Goal: Information Seeking & Learning: Compare options

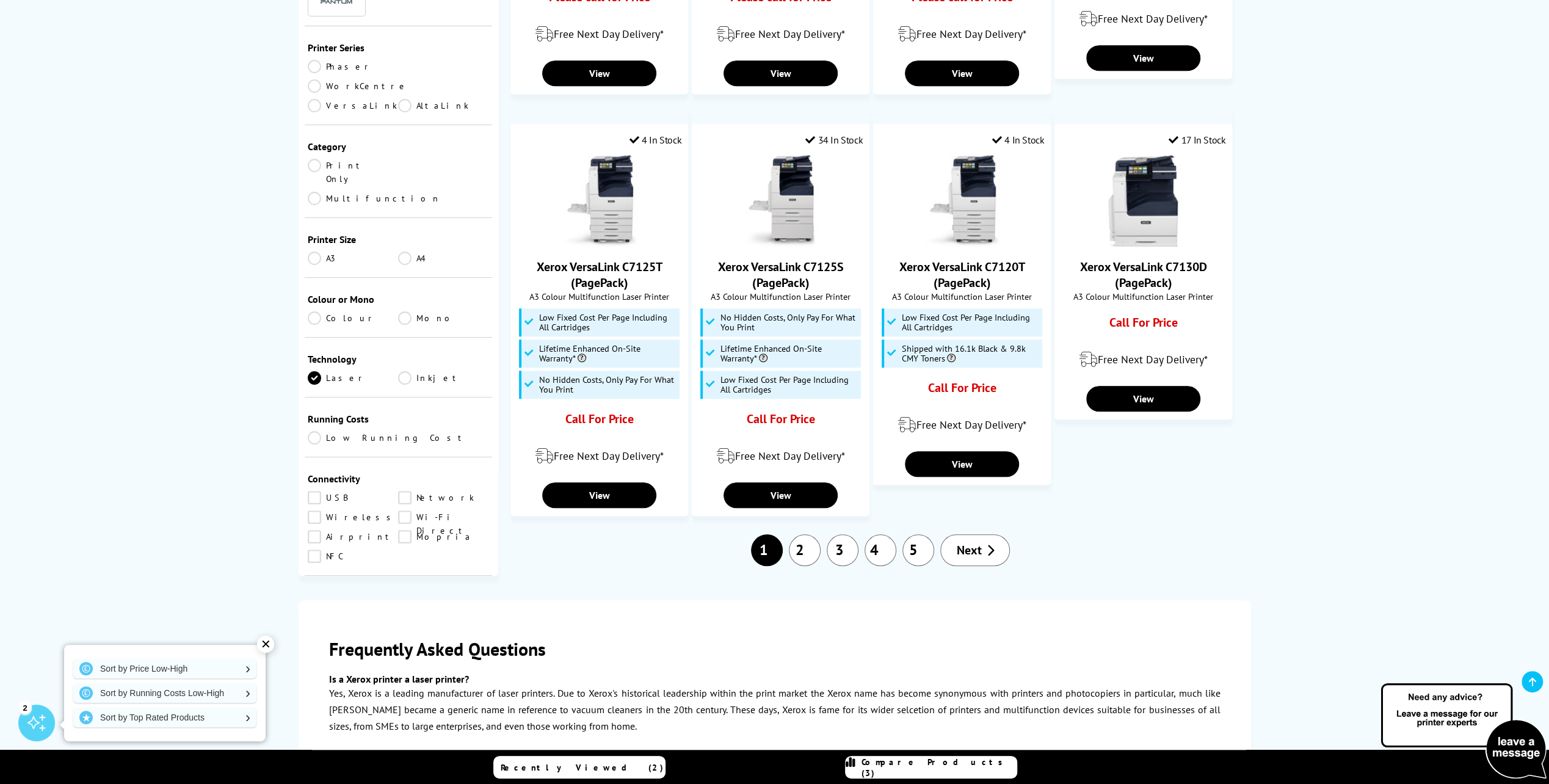
scroll to position [1099, 0]
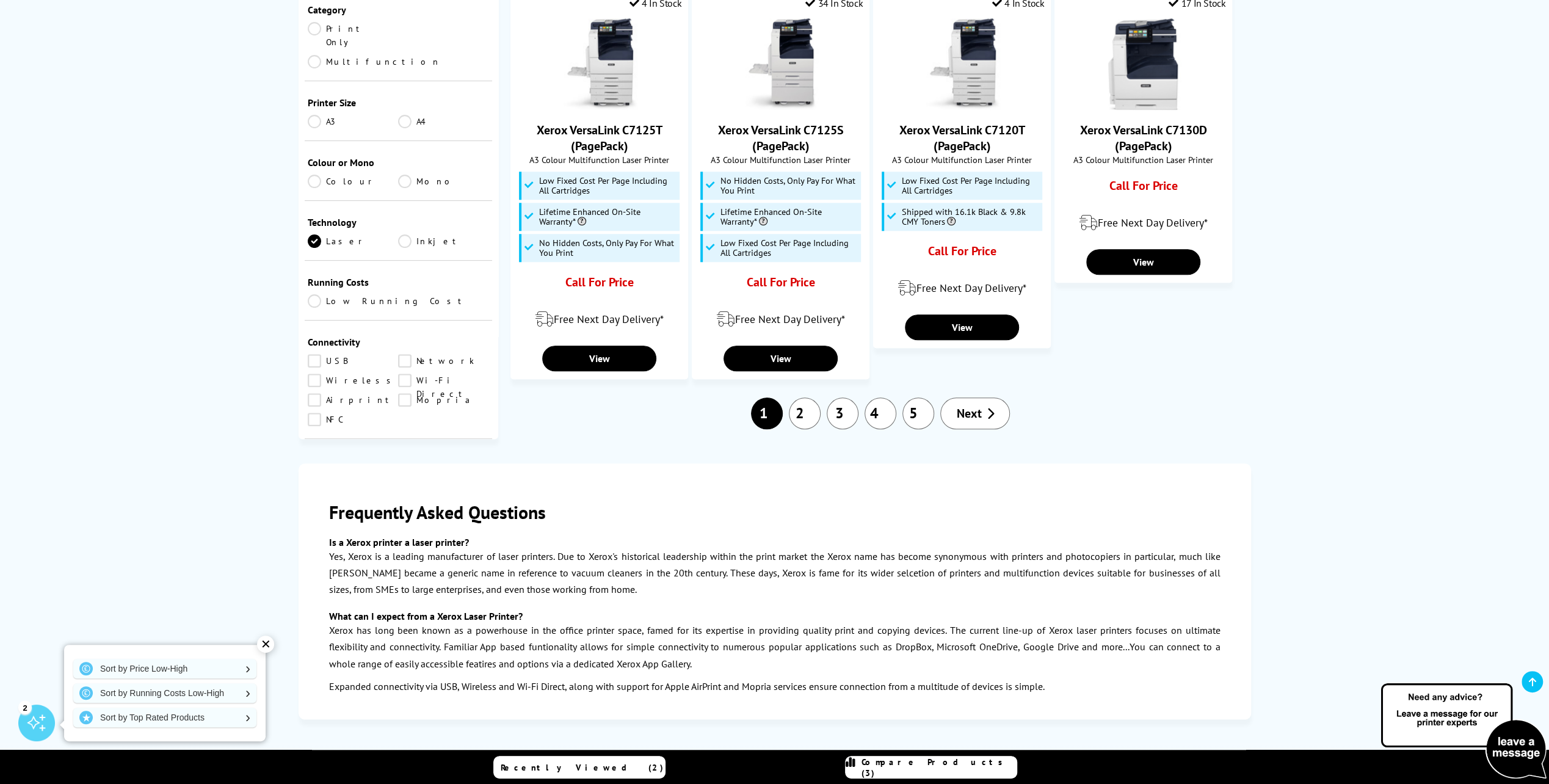
click at [840, 407] on link "3" at bounding box center [842, 413] width 31 height 31
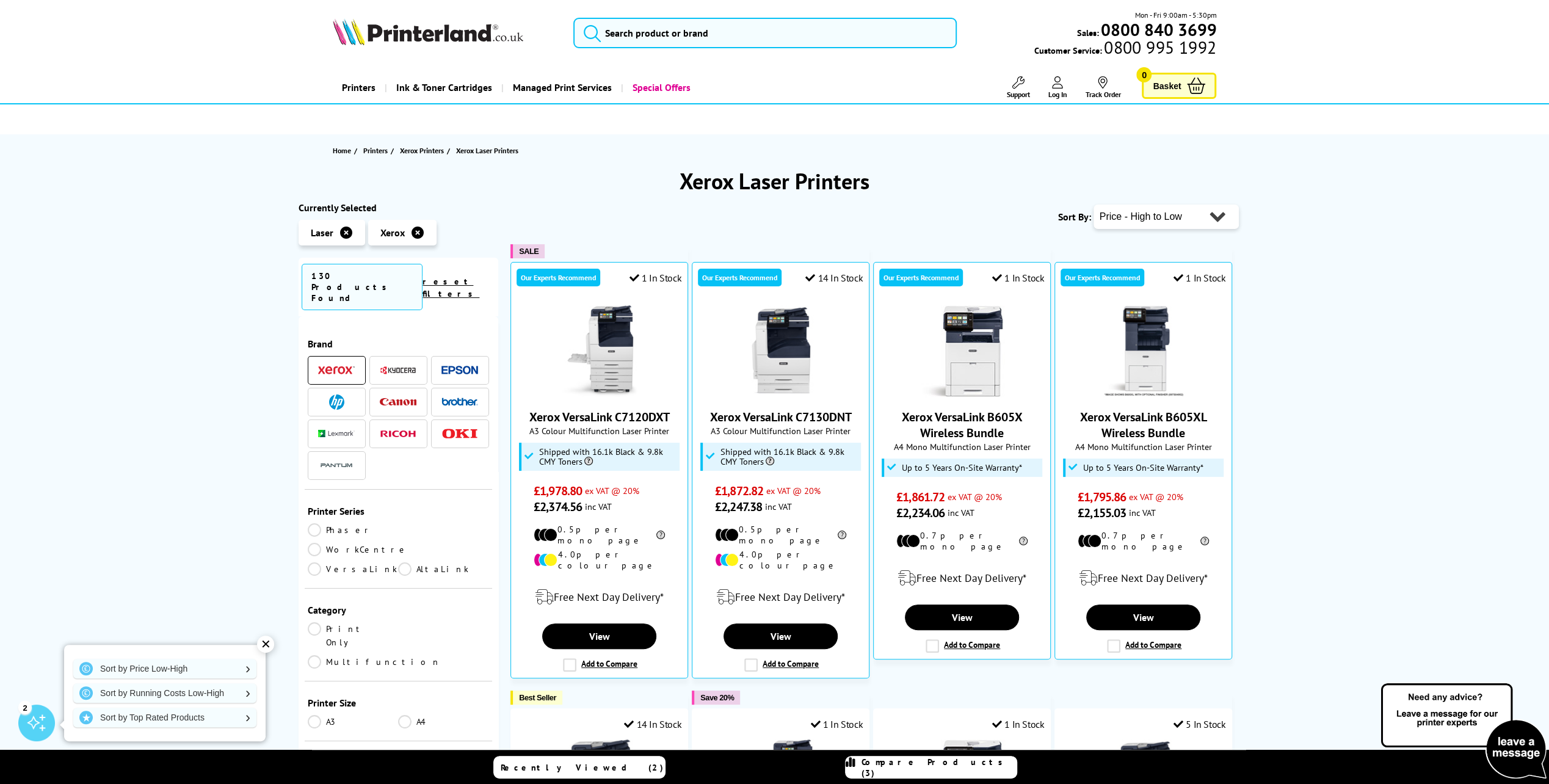
drag, startPoint x: 1199, startPoint y: 205, endPoint x: 1195, endPoint y: 219, distance: 14.6
click at [1199, 205] on select "Popularity Rating Price - Low to High Price - High to Low Running Costs - Low t…" at bounding box center [1166, 216] width 145 height 24
select select "Price Ascending"
click at [1094, 204] on select "Popularity Rating Price - Low to High Price - High to Low Running Costs - Low t…" at bounding box center [1166, 216] width 145 height 24
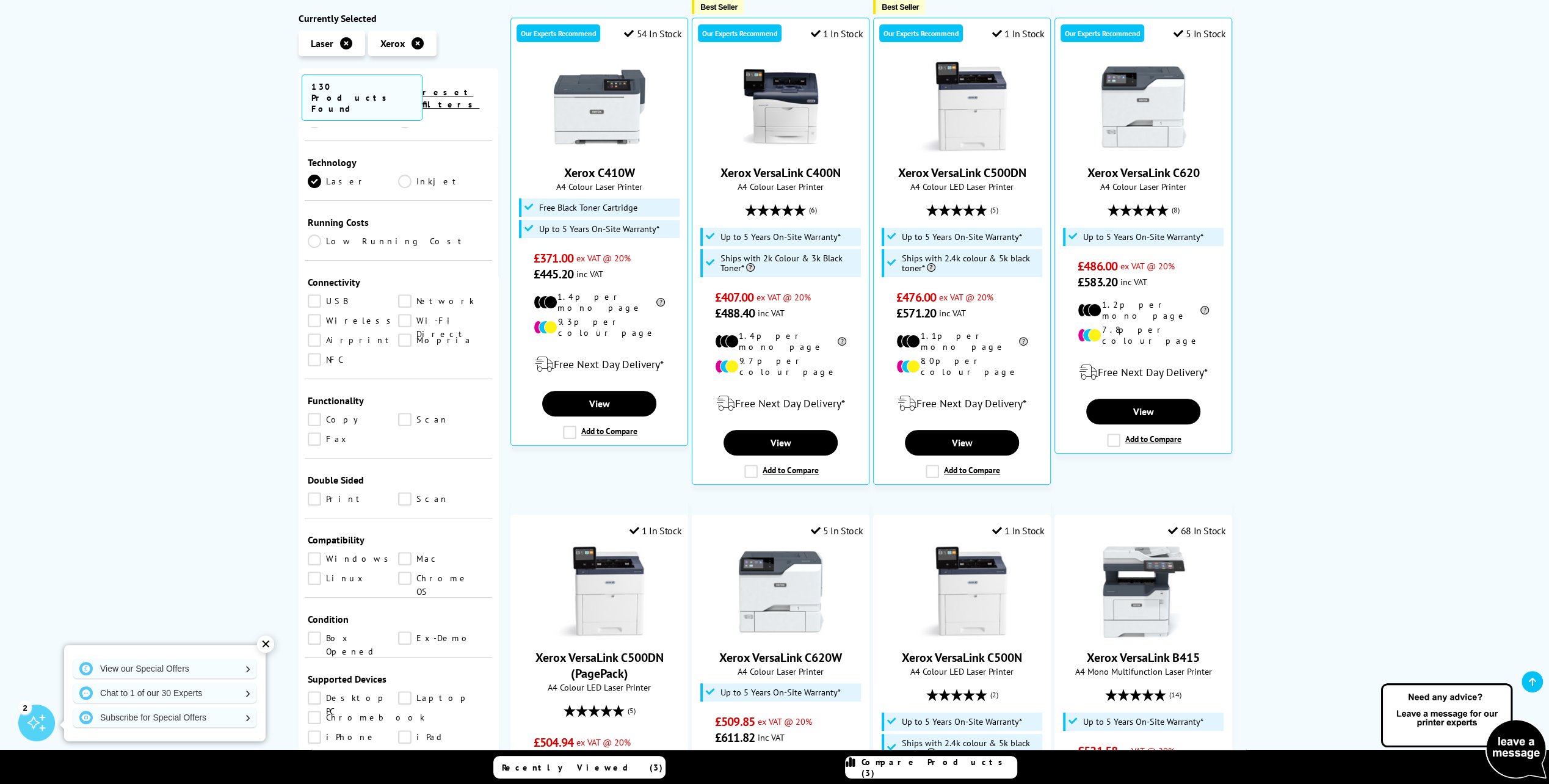
scroll to position [489, 0]
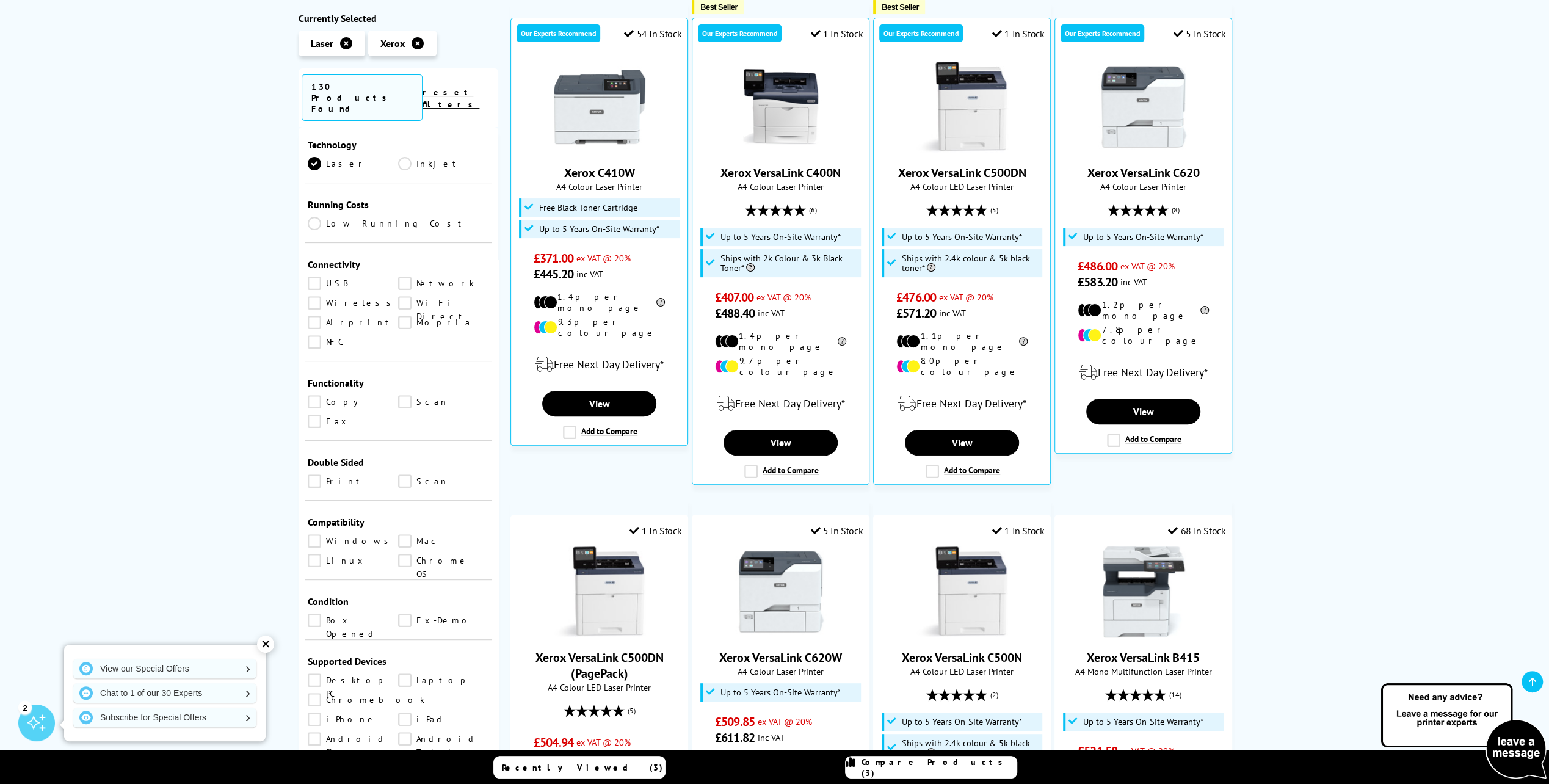
click at [335, 474] on link "Print" at bounding box center [353, 481] width 91 height 14
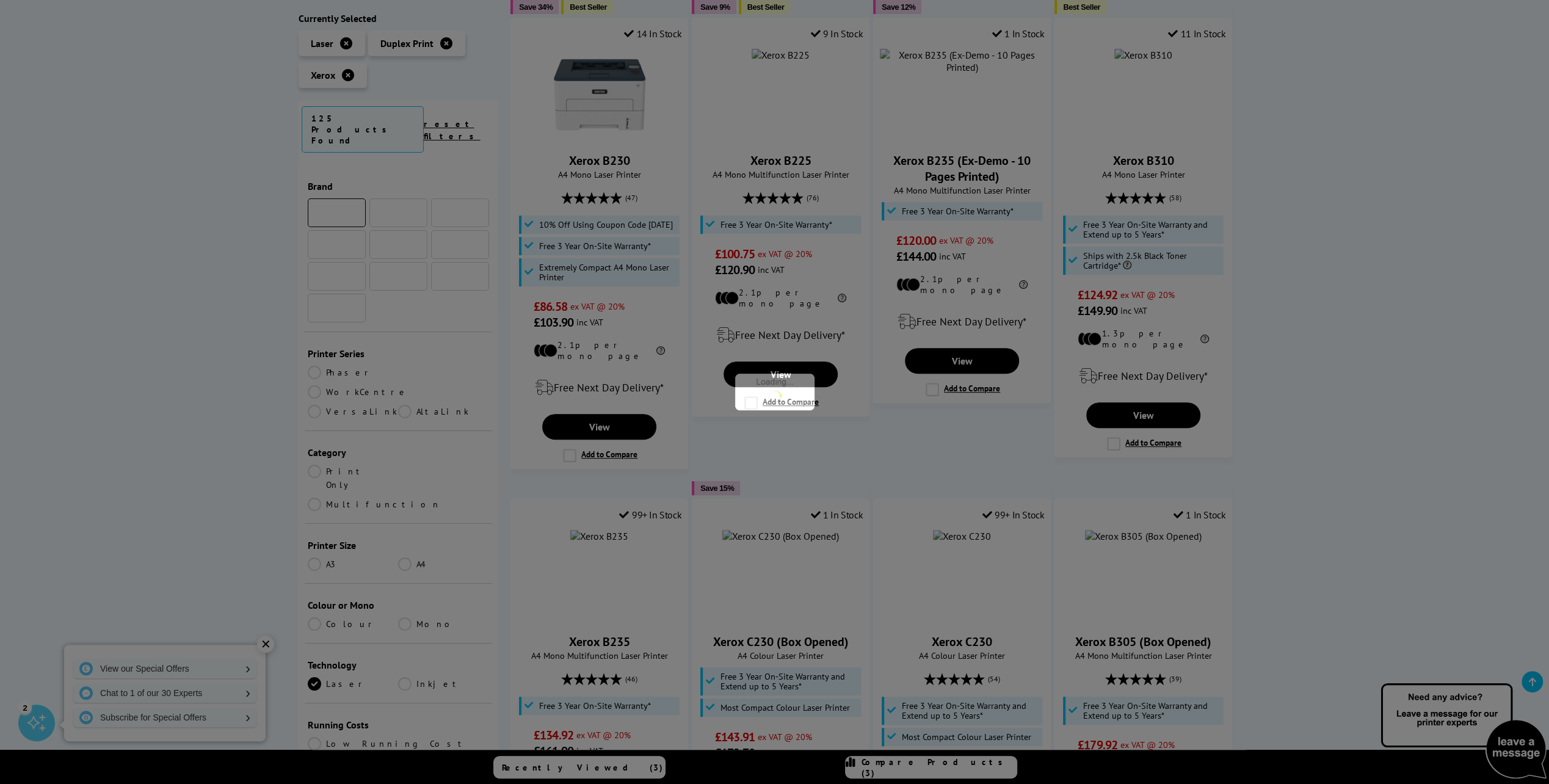
scroll to position [489, 0]
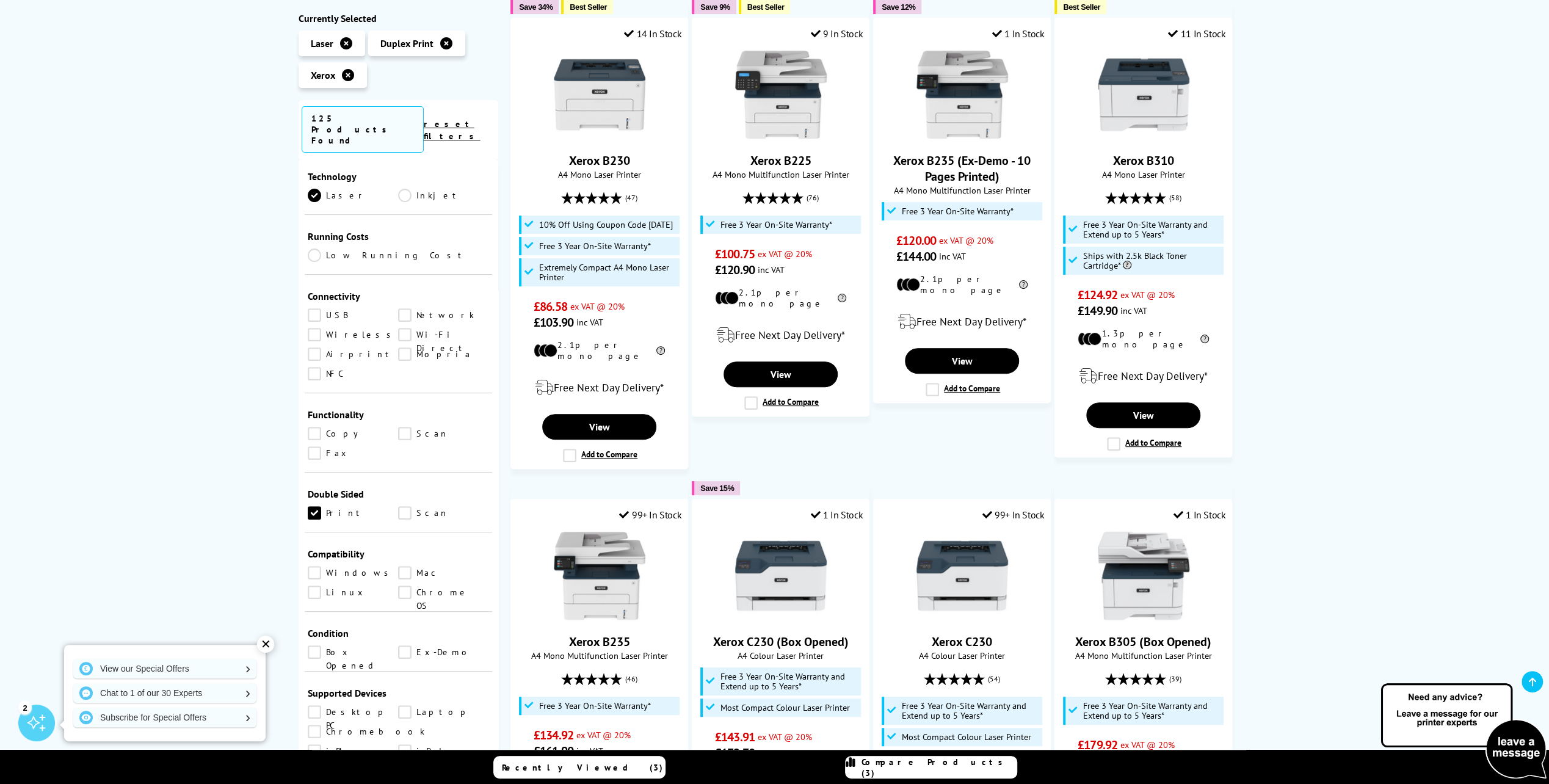
click at [337, 427] on link "Copy" at bounding box center [353, 434] width 91 height 14
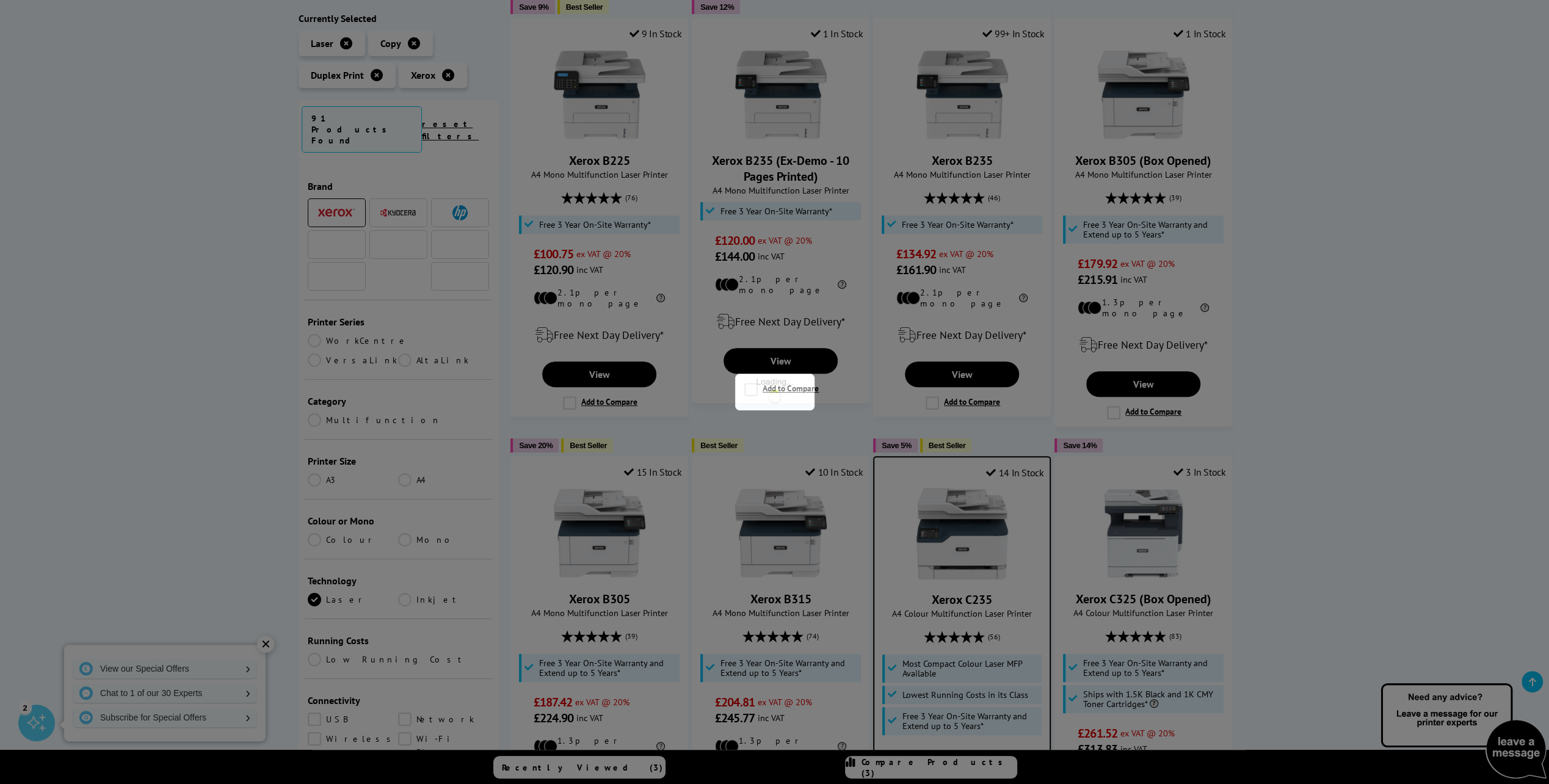
scroll to position [489, 0]
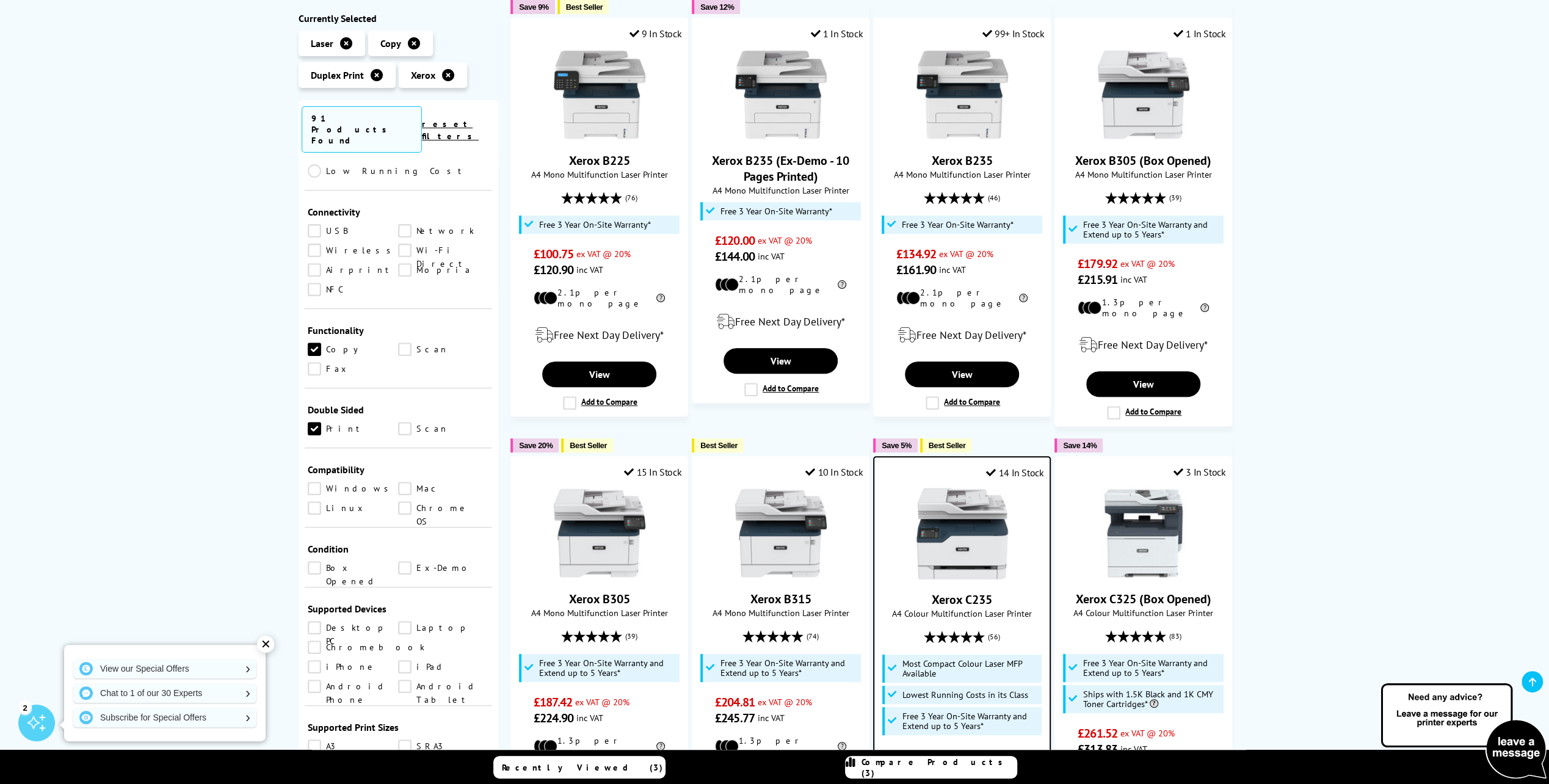
click at [408, 343] on link "Scan" at bounding box center [443, 349] width 91 height 14
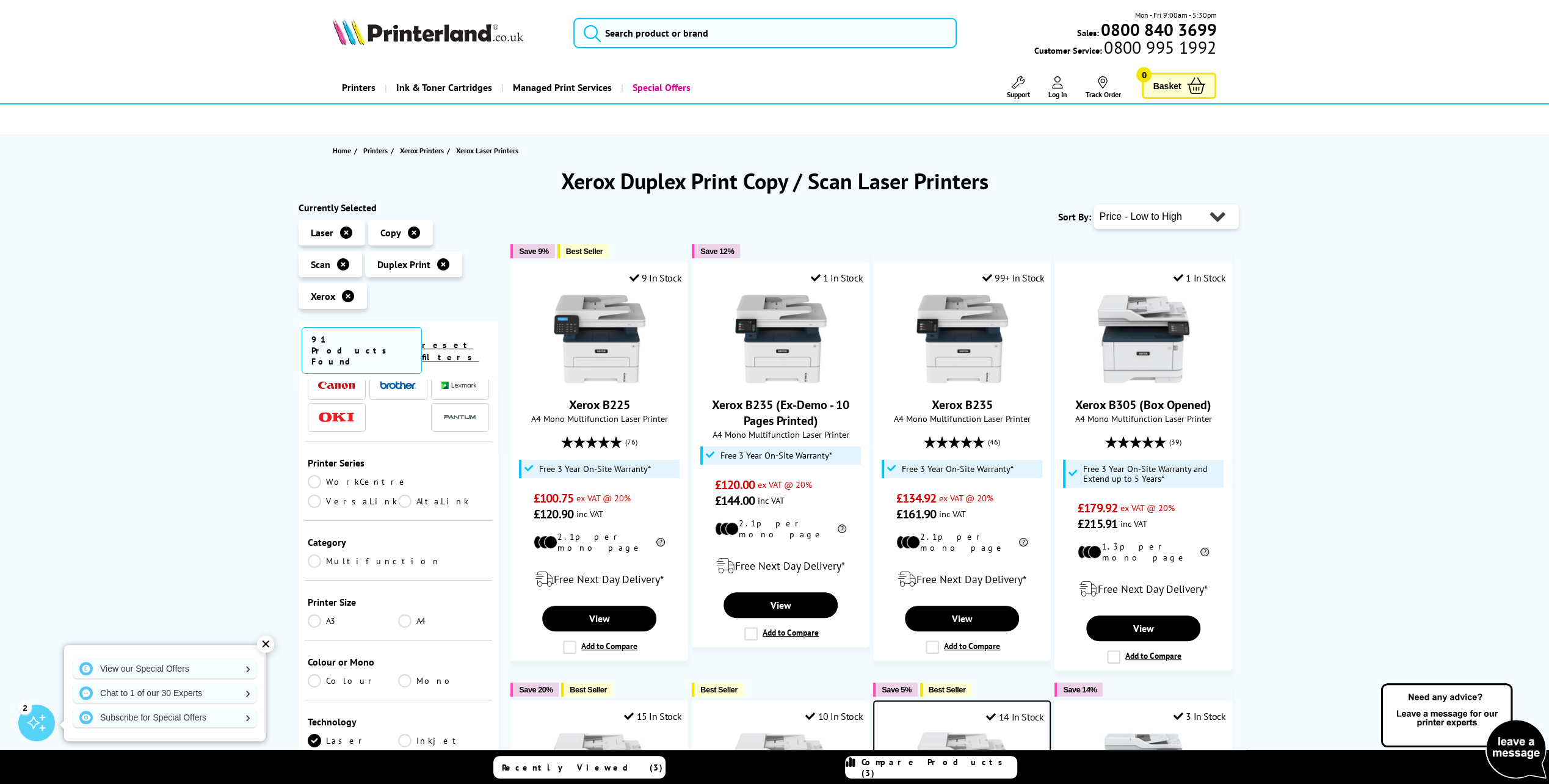
scroll to position [122, 0]
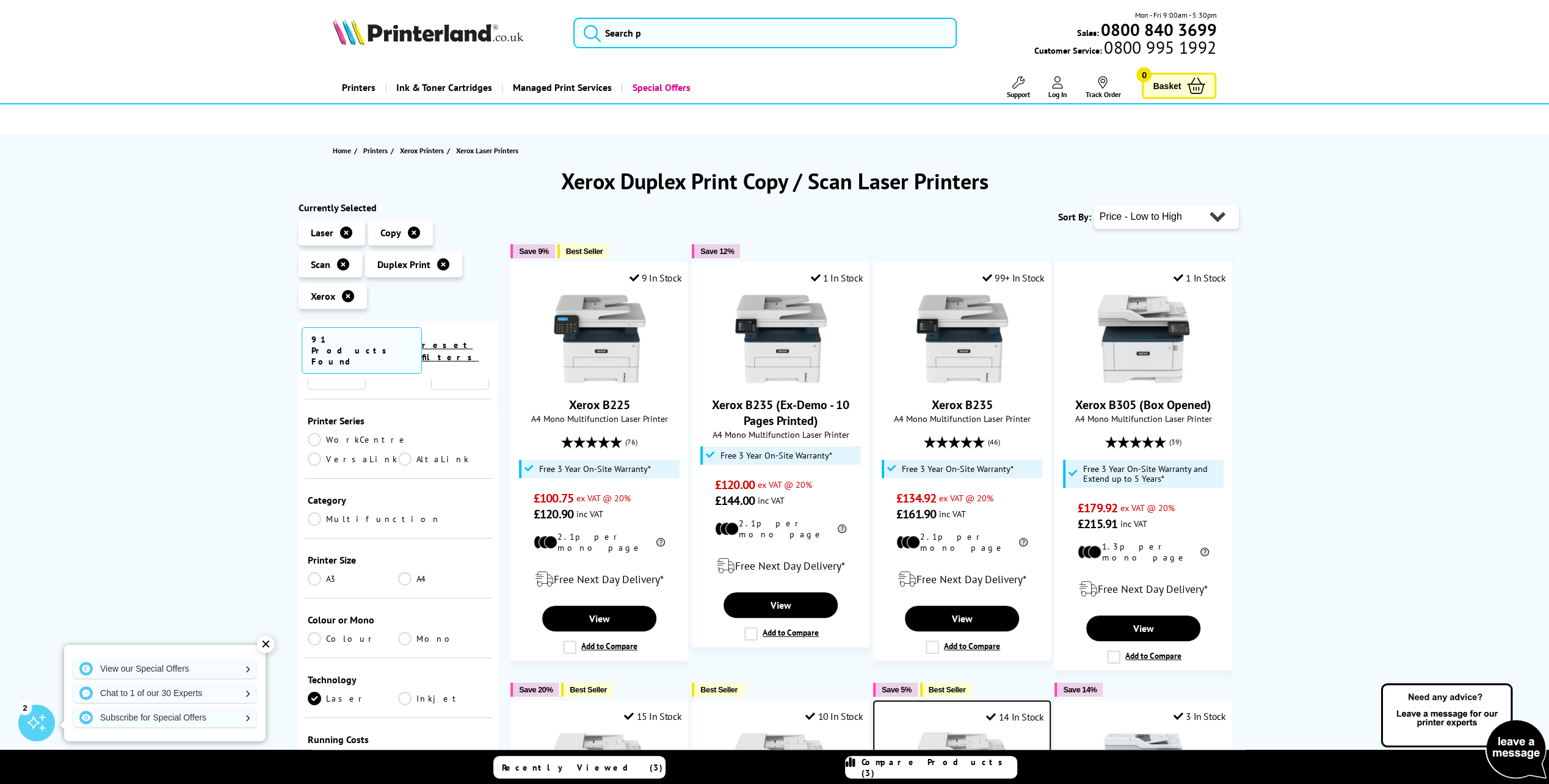
click at [348, 632] on link "Colour" at bounding box center [353, 639] width 91 height 14
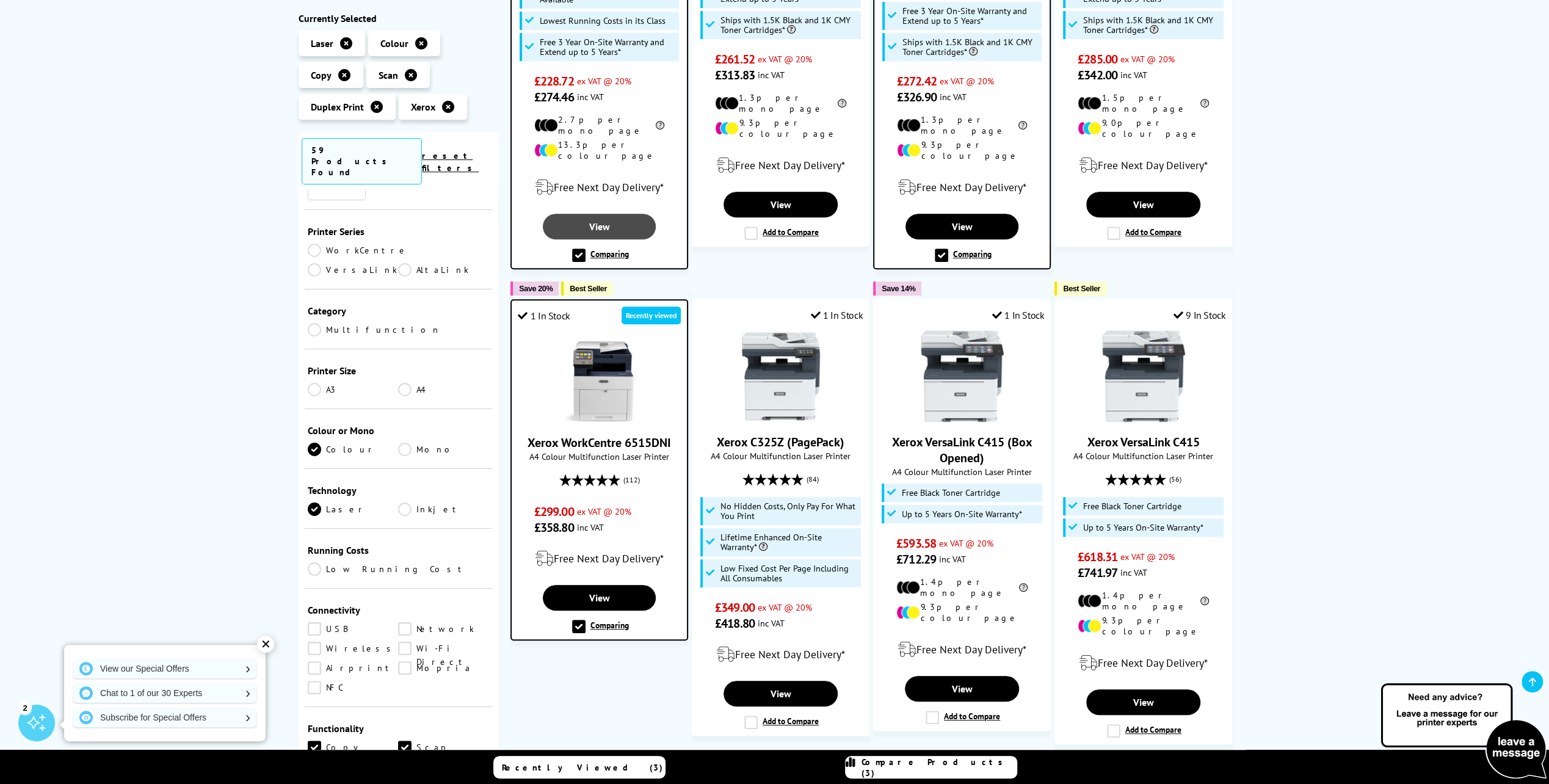
scroll to position [489, 0]
